Goal: Task Accomplishment & Management: Use online tool/utility

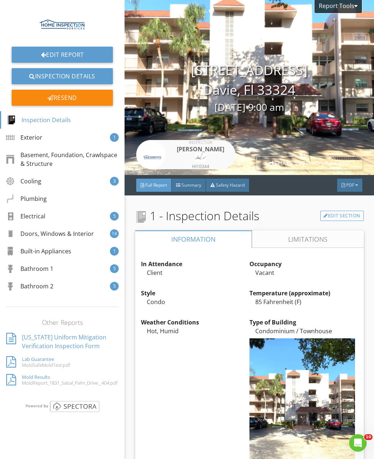
click at [62, 178] on div "Cooling 3" at bounding box center [62, 182] width 124 height 18
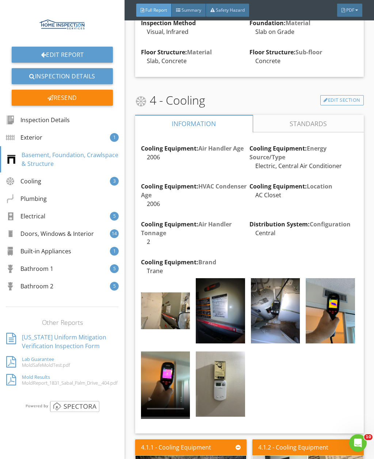
scroll to position [1113, 0]
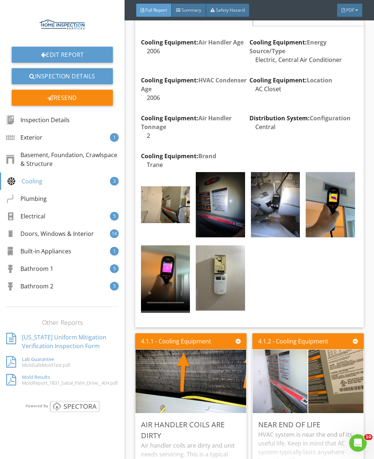
click at [182, 210] on img at bounding box center [165, 204] width 49 height 37
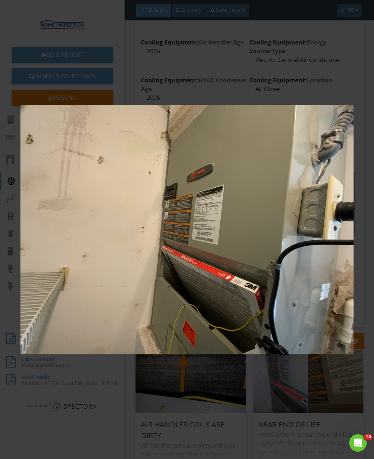
click at [262, 80] on img at bounding box center [186, 230] width 333 height 414
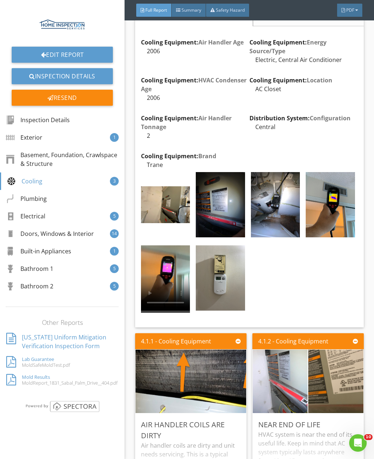
click at [280, 218] on img at bounding box center [275, 204] width 49 height 65
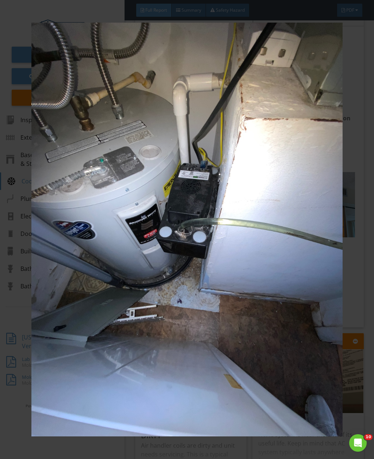
click at [77, 11] on div at bounding box center [187, 229] width 374 height 459
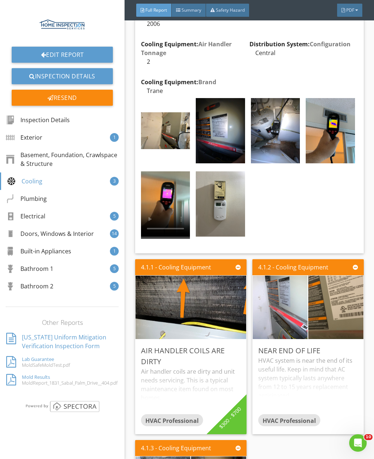
scroll to position [1187, 0]
click at [169, 124] on img at bounding box center [165, 130] width 49 height 37
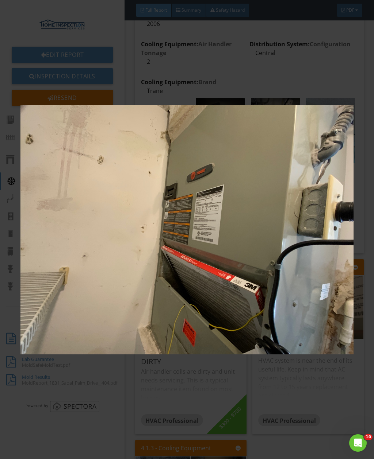
click at [371, 129] on div at bounding box center [187, 229] width 374 height 459
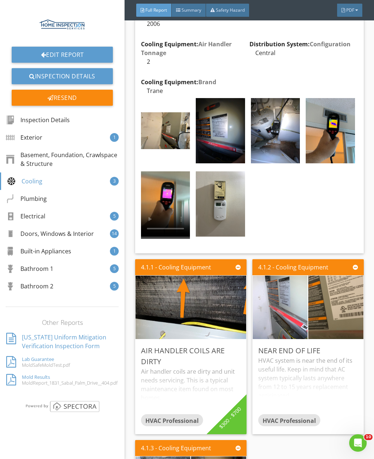
click at [282, 141] on img at bounding box center [275, 130] width 49 height 65
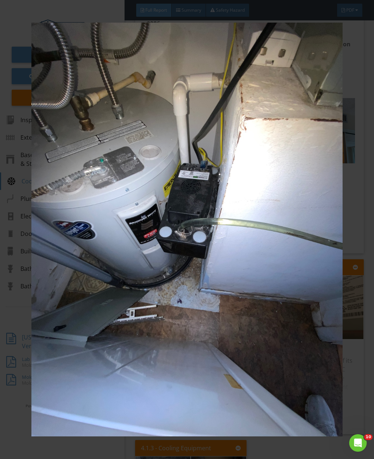
click at [371, 176] on div at bounding box center [187, 229] width 374 height 459
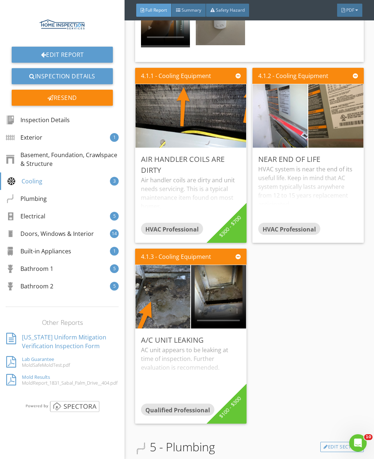
scroll to position [1378, 0]
click at [177, 294] on img at bounding box center [162, 297] width 119 height 159
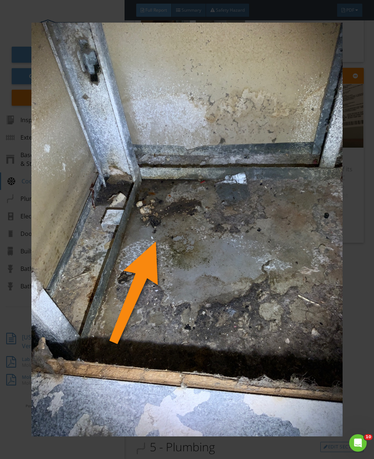
click at [353, 286] on img at bounding box center [186, 230] width 333 height 414
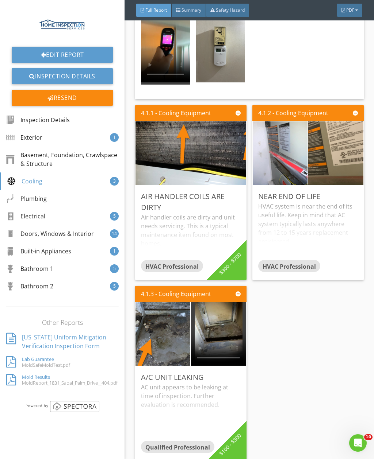
scroll to position [1338, 0]
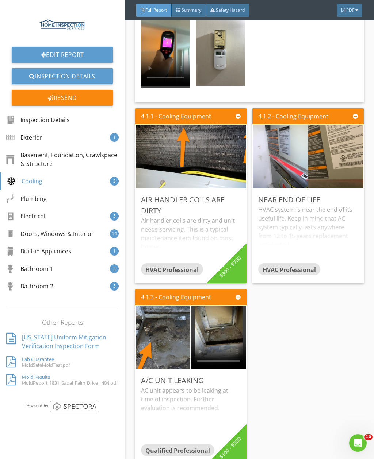
click at [284, 158] on img at bounding box center [279, 156] width 119 height 159
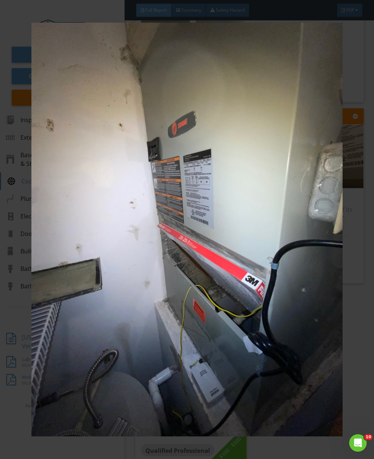
click at [360, 108] on div at bounding box center [187, 229] width 374 height 459
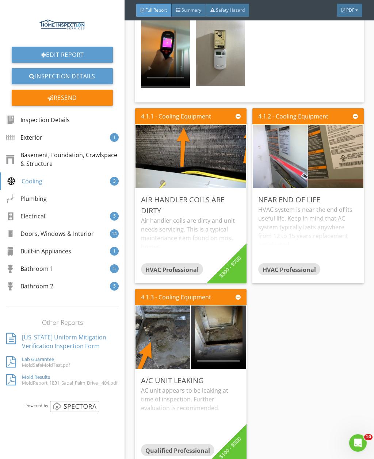
click at [292, 156] on img at bounding box center [279, 156] width 119 height 159
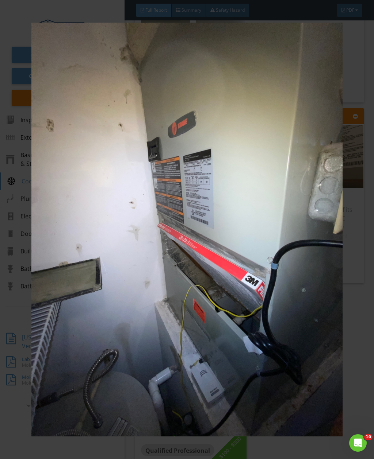
click at [363, 359] on div at bounding box center [187, 229] width 374 height 459
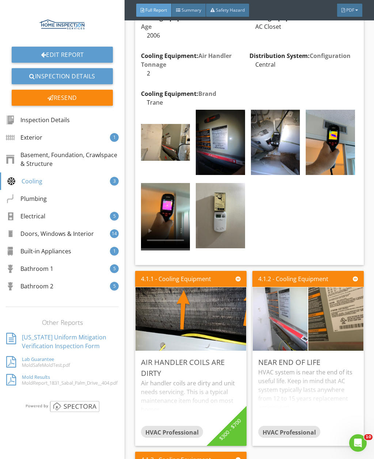
scroll to position [1175, 0]
click at [290, 156] on img at bounding box center [275, 142] width 49 height 65
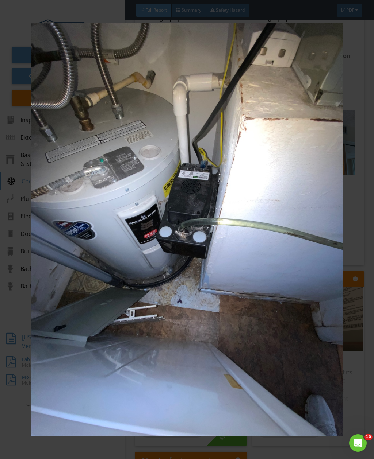
click at [362, 314] on div at bounding box center [187, 229] width 374 height 459
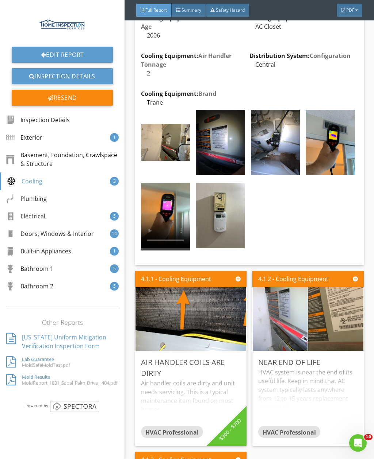
click at [176, 143] on img at bounding box center [165, 142] width 49 height 37
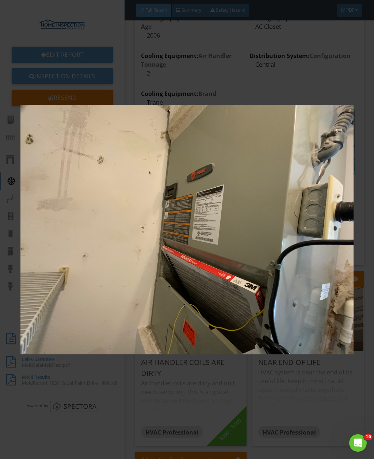
click at [366, 310] on div at bounding box center [187, 229] width 374 height 459
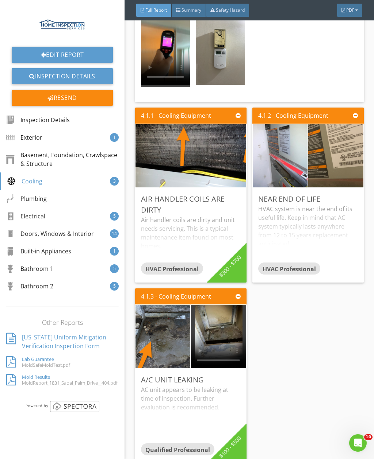
scroll to position [1340, 0]
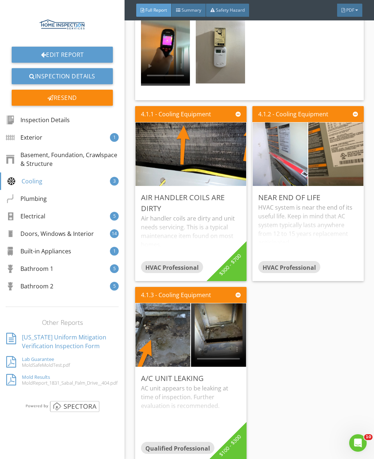
click at [219, 140] on img at bounding box center [191, 154] width 212 height 159
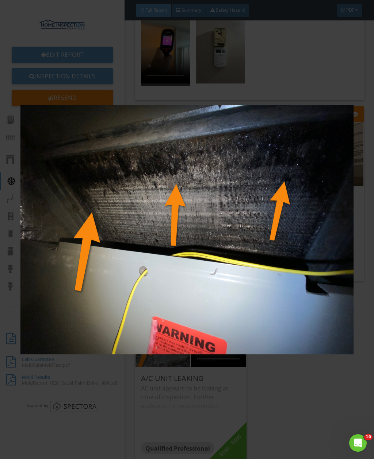
click at [364, 169] on div at bounding box center [187, 229] width 374 height 459
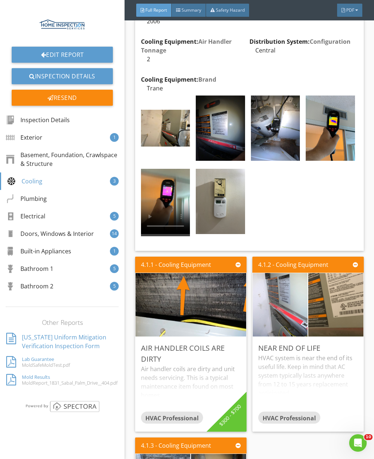
scroll to position [1189, 0]
click at [289, 105] on img at bounding box center [275, 128] width 49 height 65
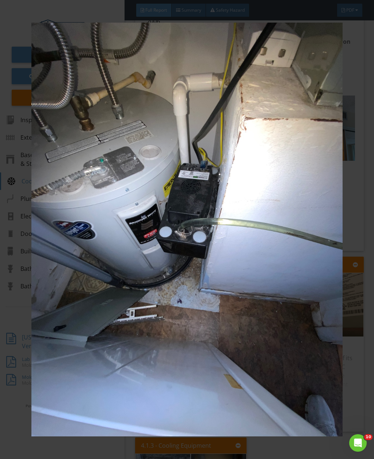
click at [361, 82] on div at bounding box center [187, 229] width 374 height 459
